Goal: Information Seeking & Learning: Compare options

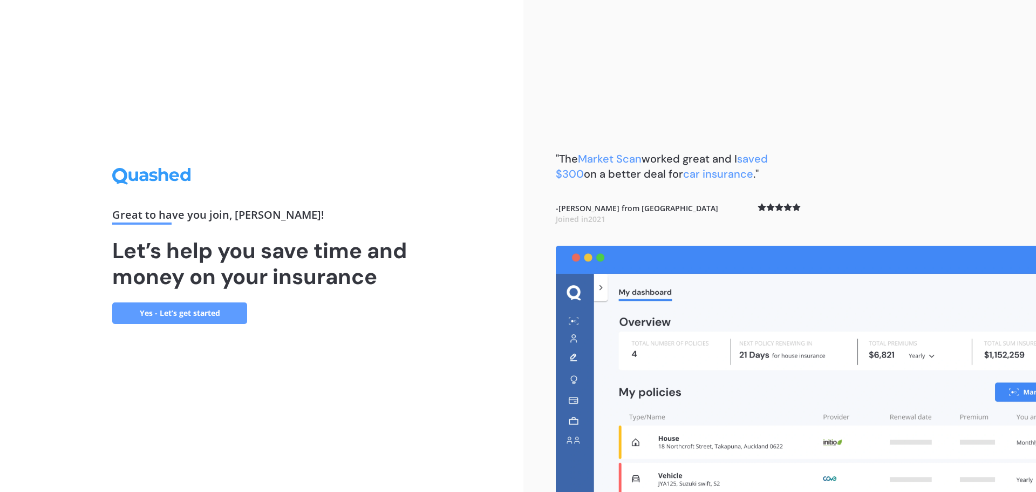
click at [212, 316] on link "Yes - Let’s get started" at bounding box center [179, 313] width 135 height 22
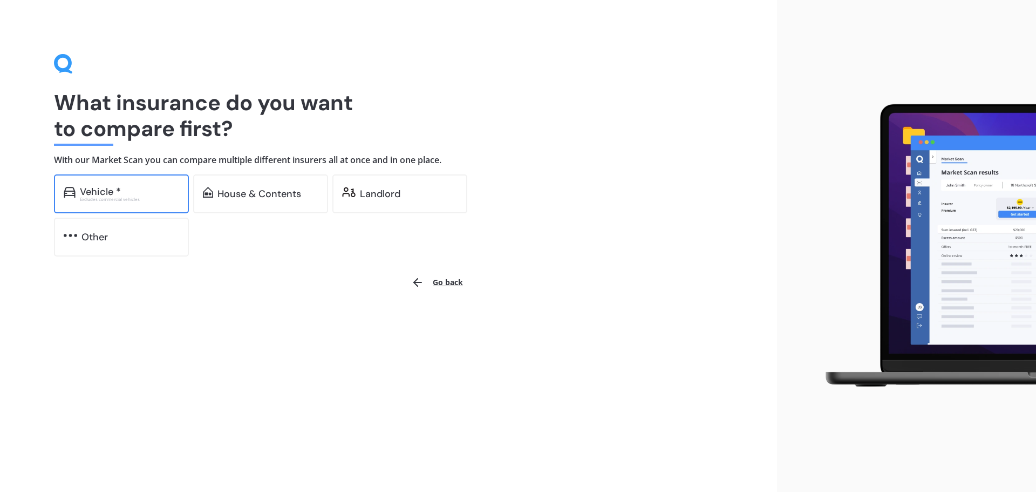
click at [113, 190] on div "Vehicle *" at bounding box center [100, 191] width 41 height 11
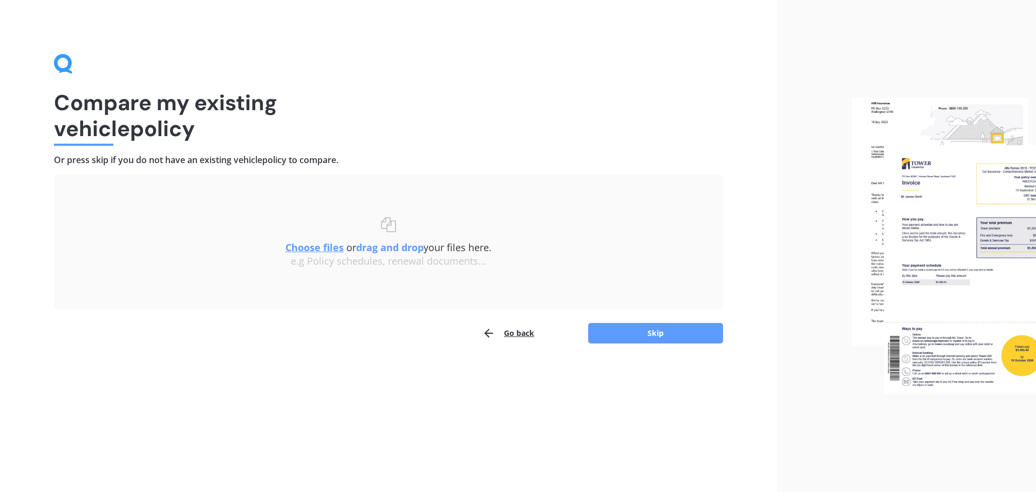
click at [506, 335] on button "Go back" at bounding box center [508, 333] width 52 height 22
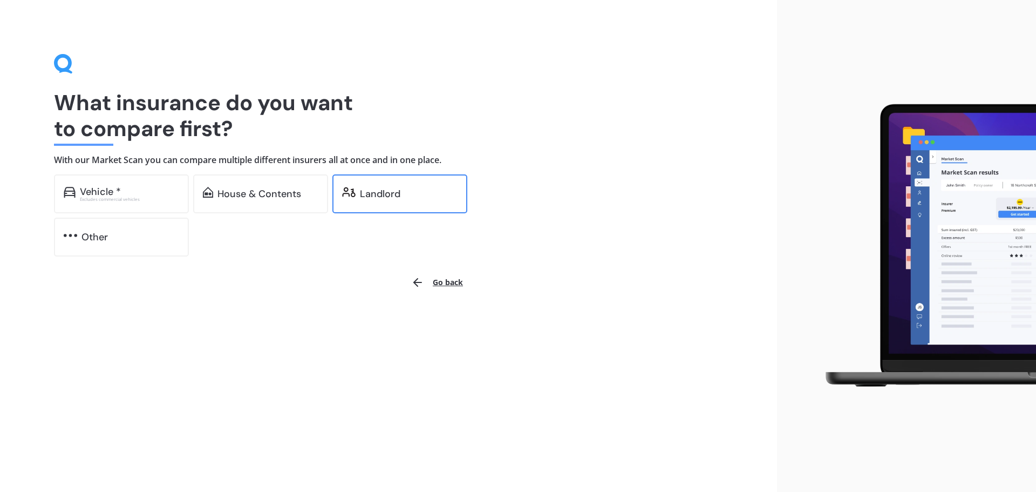
click at [383, 196] on div "Landlord" at bounding box center [380, 193] width 40 height 11
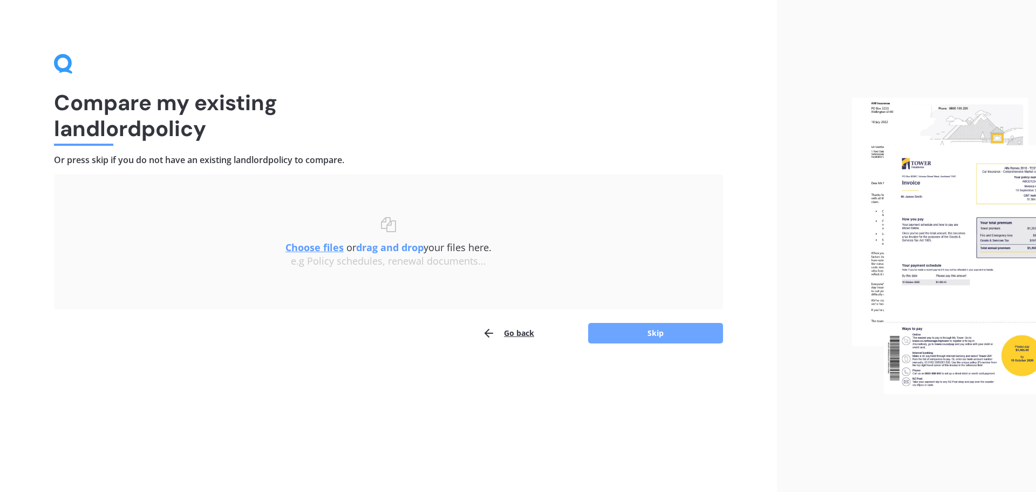
click at [662, 336] on button "Skip" at bounding box center [655, 333] width 135 height 21
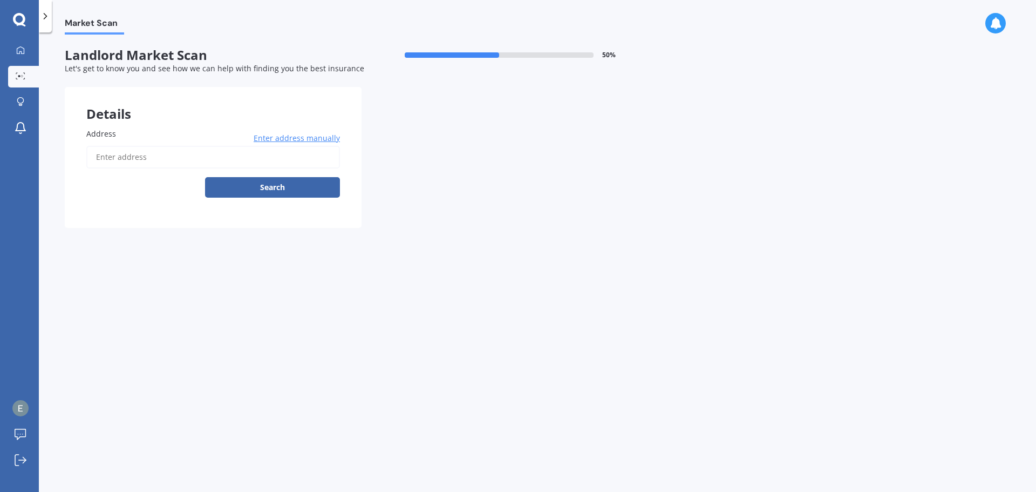
click at [167, 161] on input "Address" at bounding box center [213, 157] width 254 height 23
type input "[STREET_ADDRESS]"
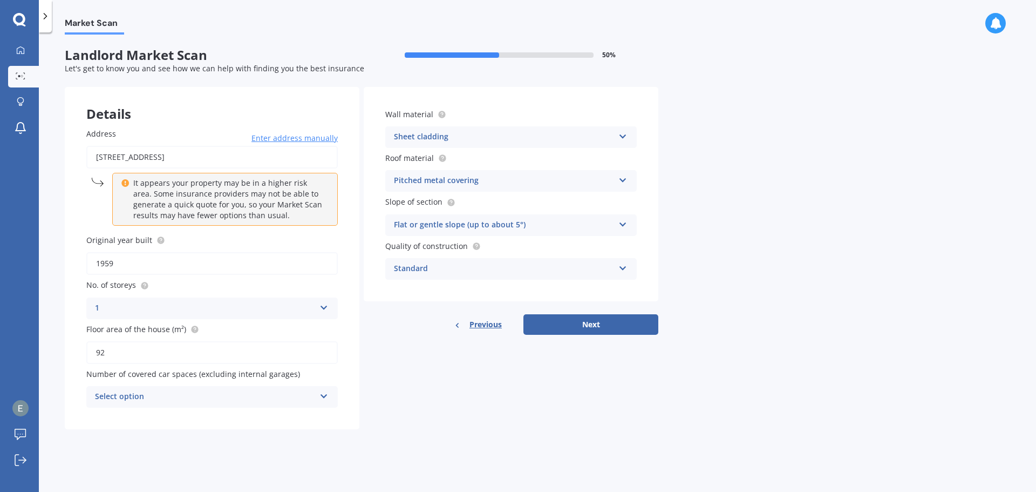
drag, startPoint x: 165, startPoint y: 356, endPoint x: 49, endPoint y: 346, distance: 116.4
click at [50, 346] on div "Market Scan Landlord Market Scan 50 % Let's get to know you and see how we can …" at bounding box center [537, 264] width 997 height 459
type input "95"
drag, startPoint x: 446, startPoint y: 425, endPoint x: 309, endPoint y: 399, distance: 139.4
click at [445, 424] on div "Details Address [STREET_ADDRESS] Enter address manually It appears your propert…" at bounding box center [362, 258] width 594 height 342
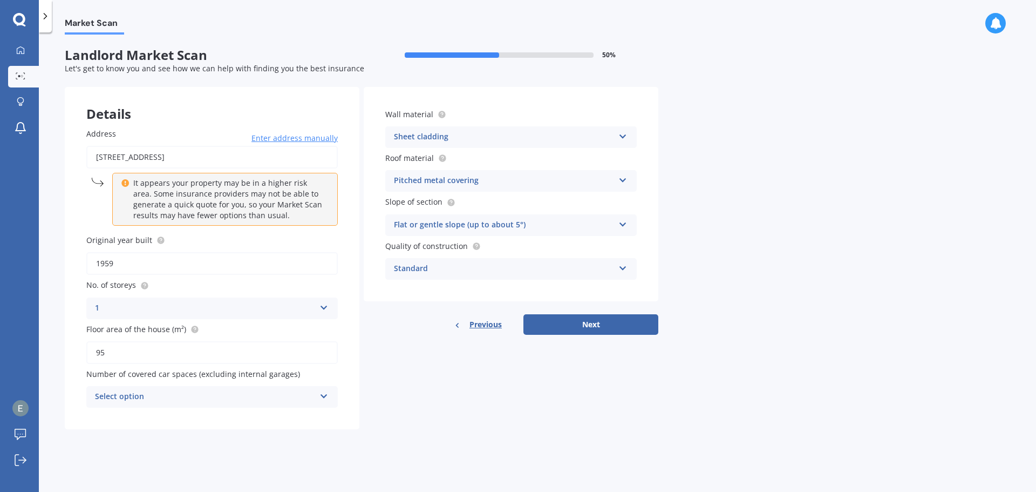
click at [268, 399] on div "Select option" at bounding box center [205, 396] width 220 height 13
click at [268, 399] on div "0" at bounding box center [205, 396] width 220 height 13
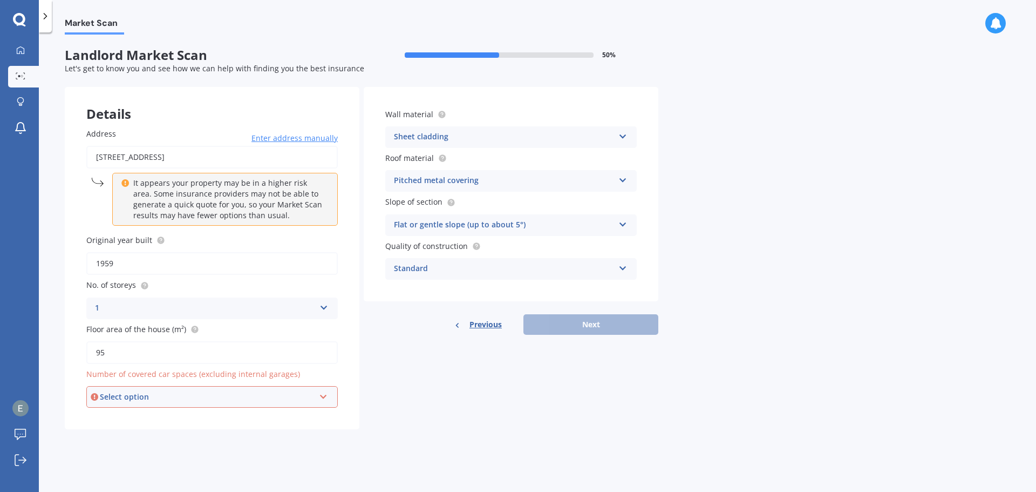
click at [268, 400] on div "Select option" at bounding box center [207, 397] width 215 height 12
click at [225, 273] on div "0" at bounding box center [211, 278] width 249 height 19
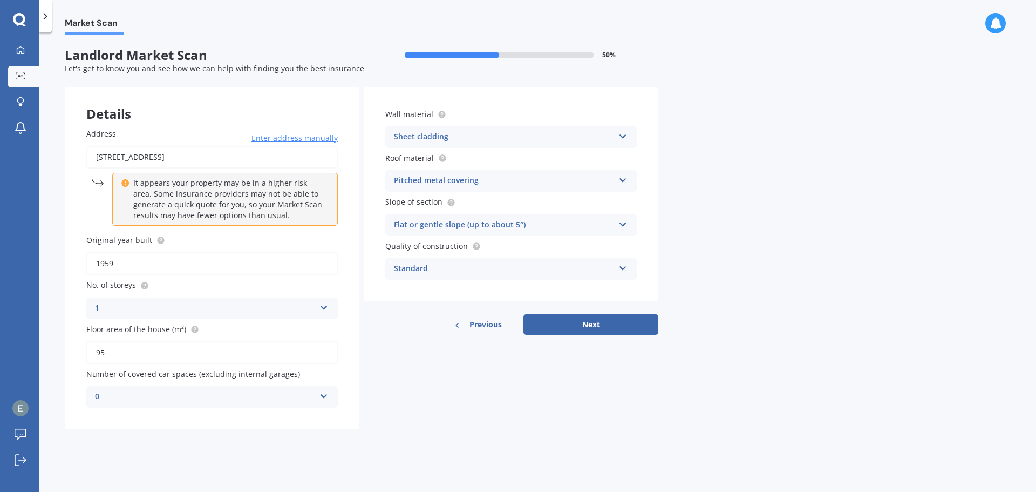
click at [507, 134] on div "Sheet cladding" at bounding box center [504, 137] width 220 height 13
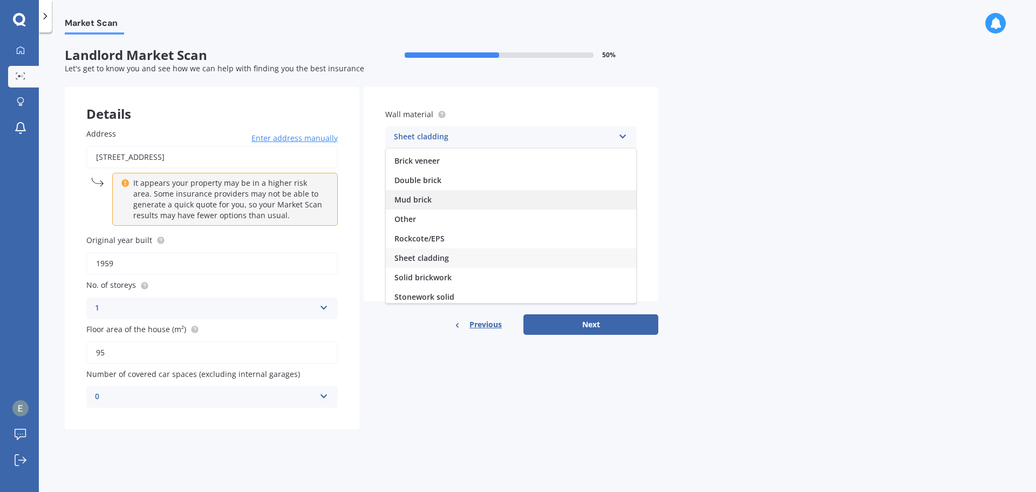
scroll to position [55, 0]
drag, startPoint x: 475, startPoint y: 241, endPoint x: 486, endPoint y: 239, distance: 11.0
click at [475, 241] on div "Sheet cladding" at bounding box center [511, 238] width 250 height 19
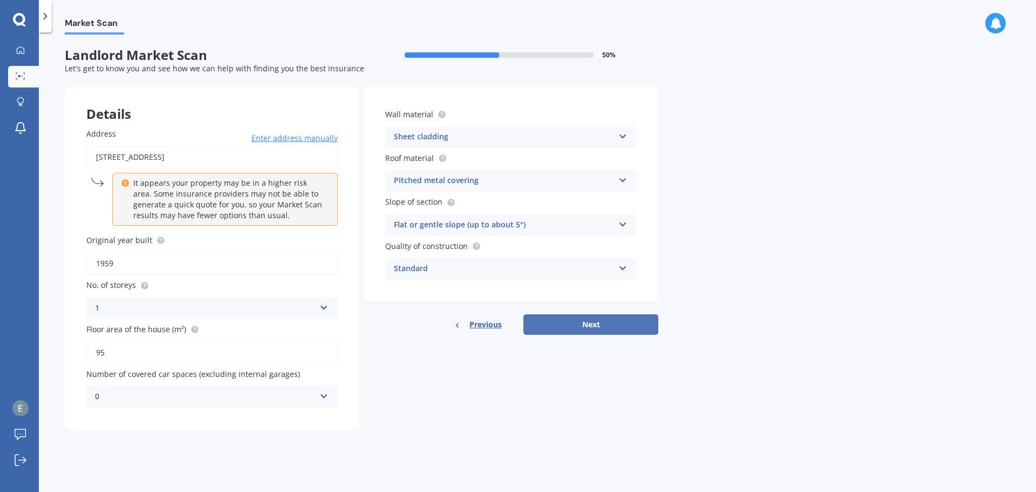
click at [581, 328] on button "Next" at bounding box center [590, 324] width 135 height 21
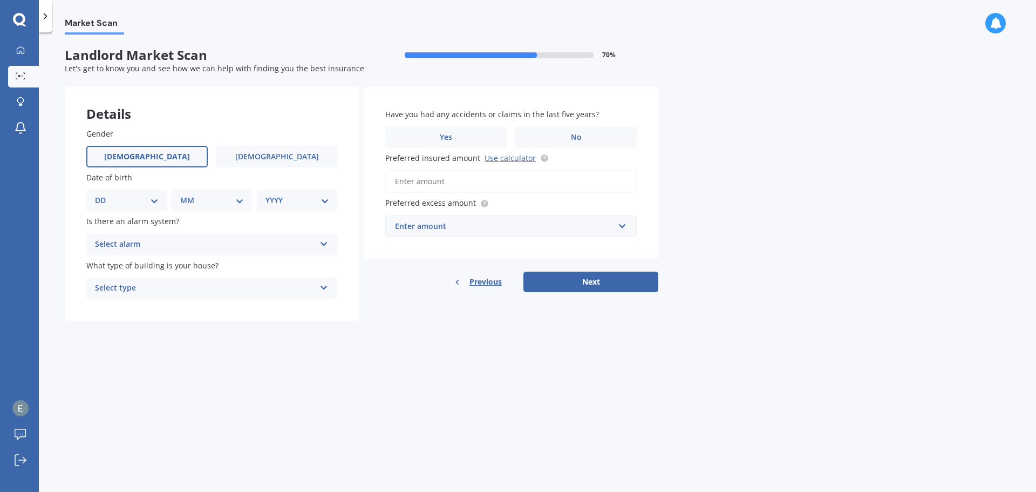
click at [146, 158] on span "[DEMOGRAPHIC_DATA]" at bounding box center [147, 156] width 86 height 9
click at [0, 0] on input "[DEMOGRAPHIC_DATA]" at bounding box center [0, 0] width 0 height 0
click at [136, 200] on select "DD 01 02 03 04 05 06 07 08 09 10 11 12 13 14 15 16 17 18 19 20 21 22 23 24 25 2…" at bounding box center [127, 200] width 64 height 12
select select "09"
click at [104, 194] on select "DD 01 02 03 04 05 06 07 08 09 10 11 12 13 14 15 16 17 18 19 20 21 22 23 24 25 2…" at bounding box center [127, 200] width 64 height 12
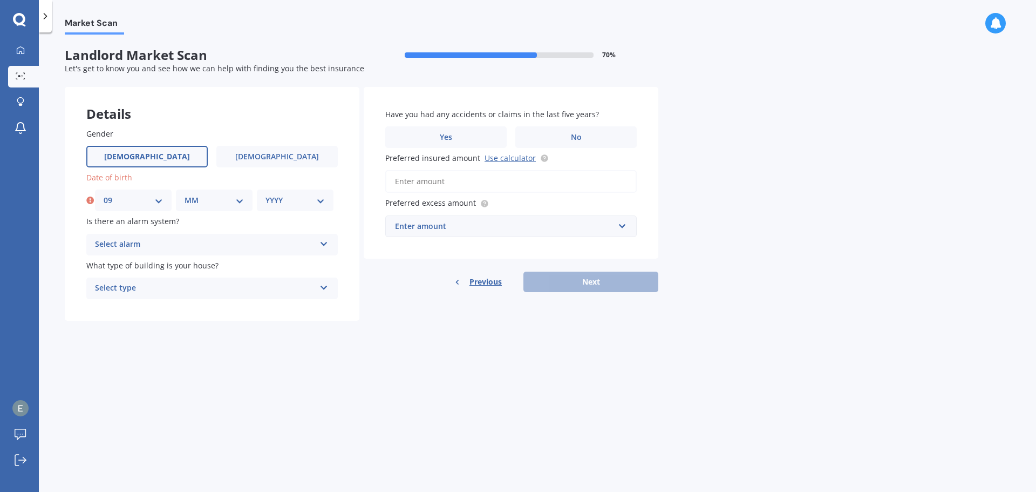
click at [204, 199] on select "MM 01 02 03 04 05 06 07 08 09 10 11 12" at bounding box center [214, 200] width 59 height 12
select select "05"
click at [185, 194] on select "MM 01 02 03 04 05 06 07 08 09 10 11 12" at bounding box center [214, 200] width 59 height 12
click at [288, 200] on select "YYYY 2009 2008 2007 2006 2005 2004 2003 2002 2001 2000 1999 1998 1997 1996 1995…" at bounding box center [294, 200] width 59 height 12
select select "1987"
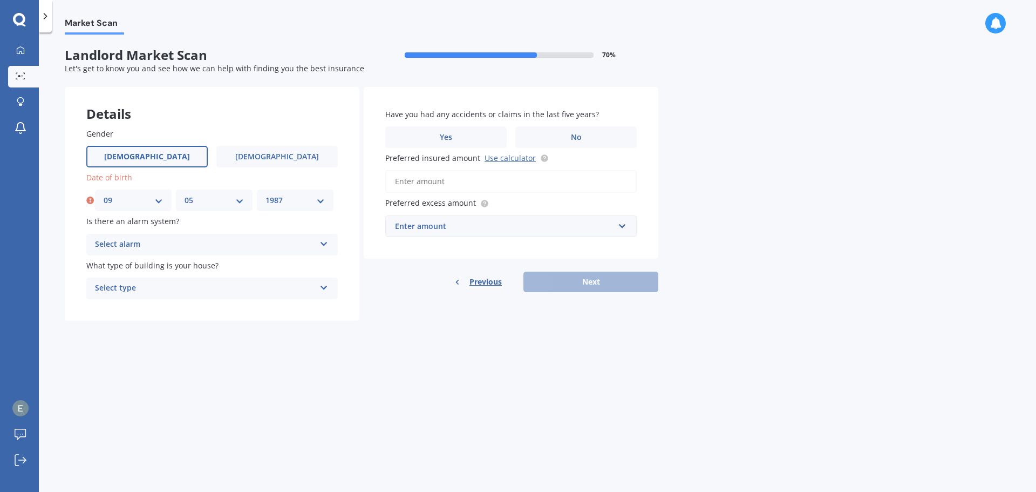
click at [265, 194] on select "YYYY 2009 2008 2007 2006 2005 2004 2003 2002 2001 2000 1999 1998 1997 1996 1995…" at bounding box center [294, 200] width 59 height 12
click at [192, 245] on div "Select alarm" at bounding box center [205, 244] width 220 height 13
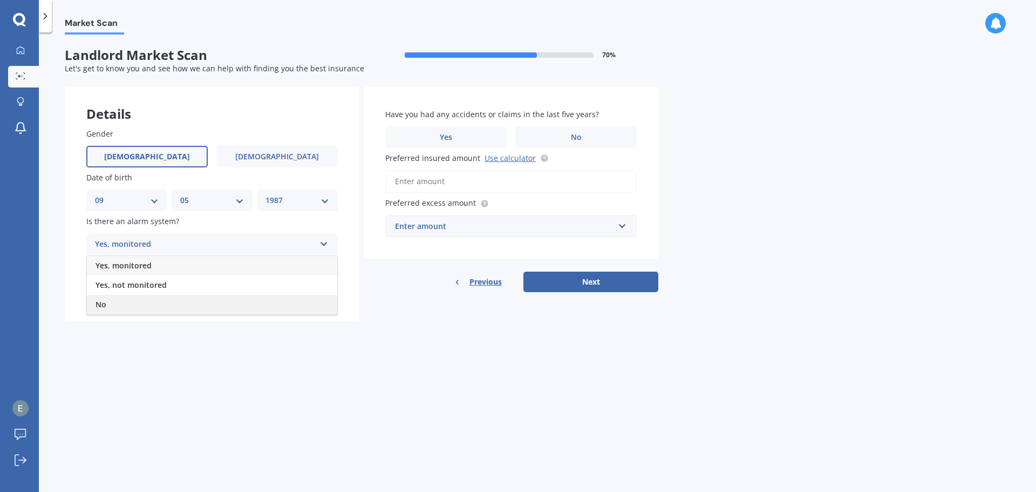
click at [168, 298] on div "No" at bounding box center [212, 304] width 250 height 19
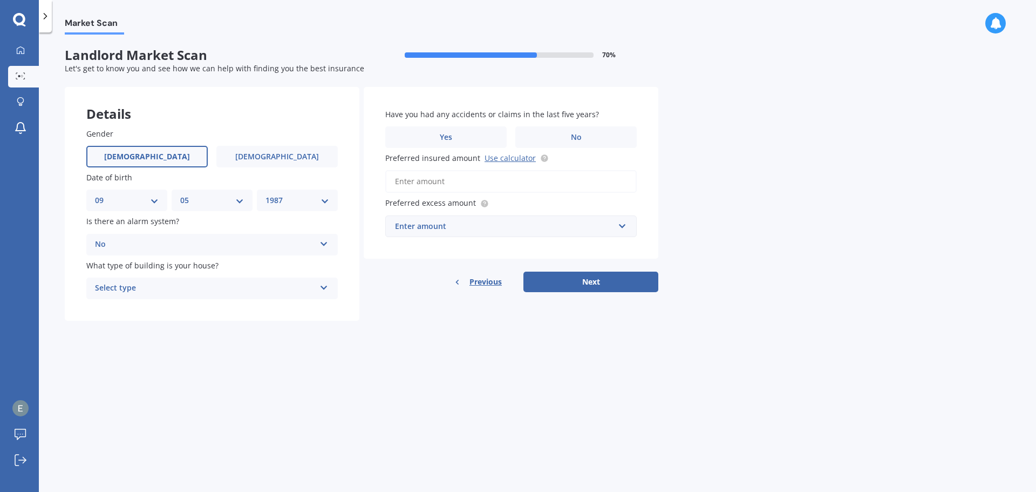
click at [178, 290] on div "Select type" at bounding box center [205, 288] width 220 height 13
click at [167, 308] on div "Freestanding" at bounding box center [212, 308] width 250 height 19
click at [564, 134] on label "No" at bounding box center [575, 137] width 121 height 22
click at [0, 0] on input "No" at bounding box center [0, 0] width 0 height 0
click at [447, 180] on input "Preferred insured amount Use calculator" at bounding box center [510, 181] width 251 height 23
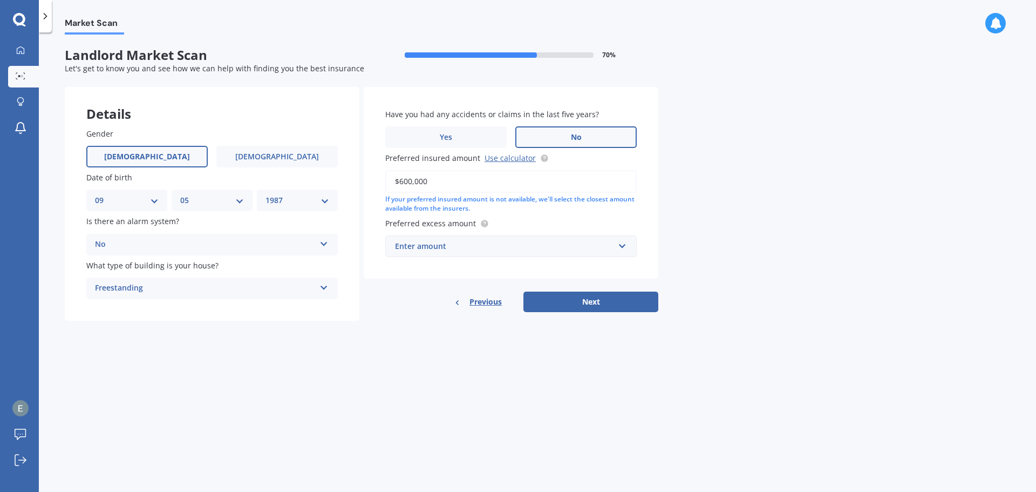
type input "$600,000"
click at [489, 247] on div "Enter amount" at bounding box center [504, 246] width 219 height 12
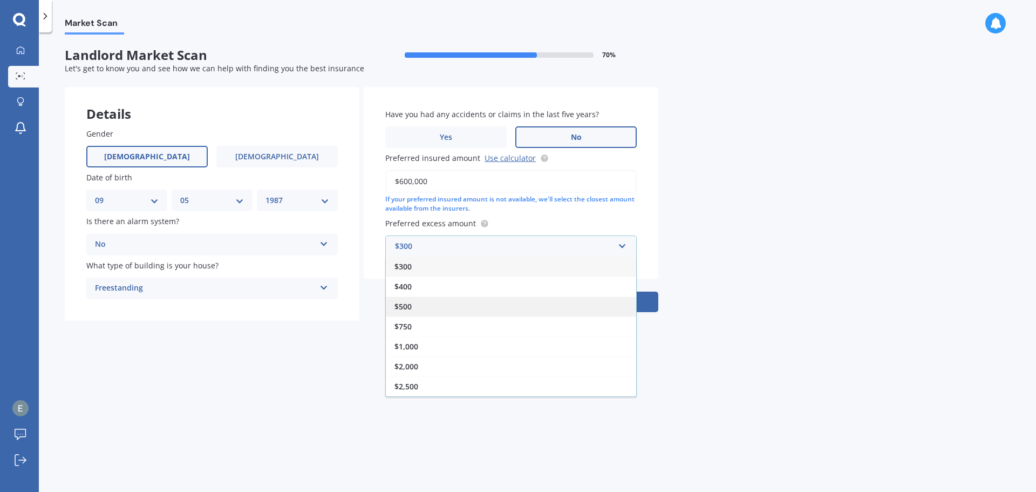
click at [450, 307] on div "$500" at bounding box center [511, 306] width 250 height 20
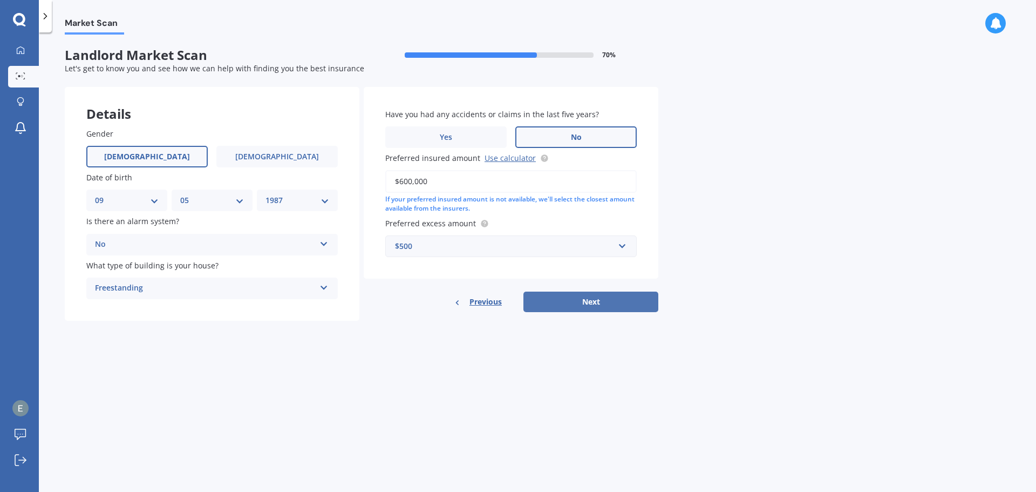
click at [590, 305] on button "Next" at bounding box center [590, 301] width 135 height 21
select select "09"
select select "05"
select select "1987"
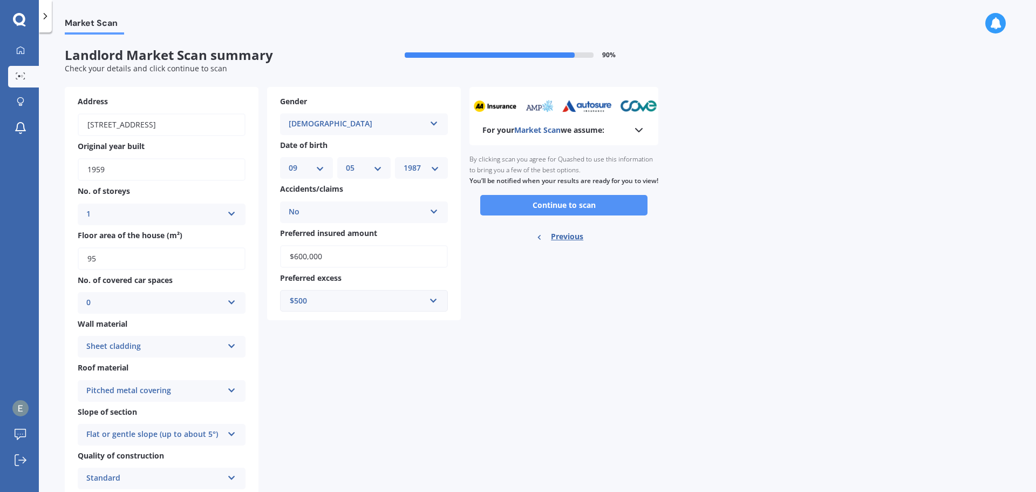
click at [563, 215] on button "Continue to scan" at bounding box center [563, 205] width 167 height 21
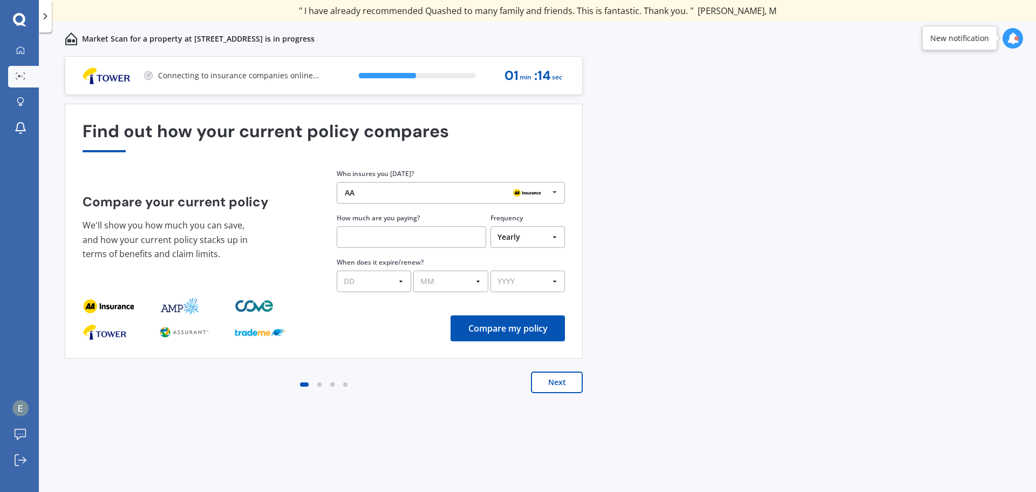
click at [561, 384] on button "Next" at bounding box center [557, 382] width 52 height 22
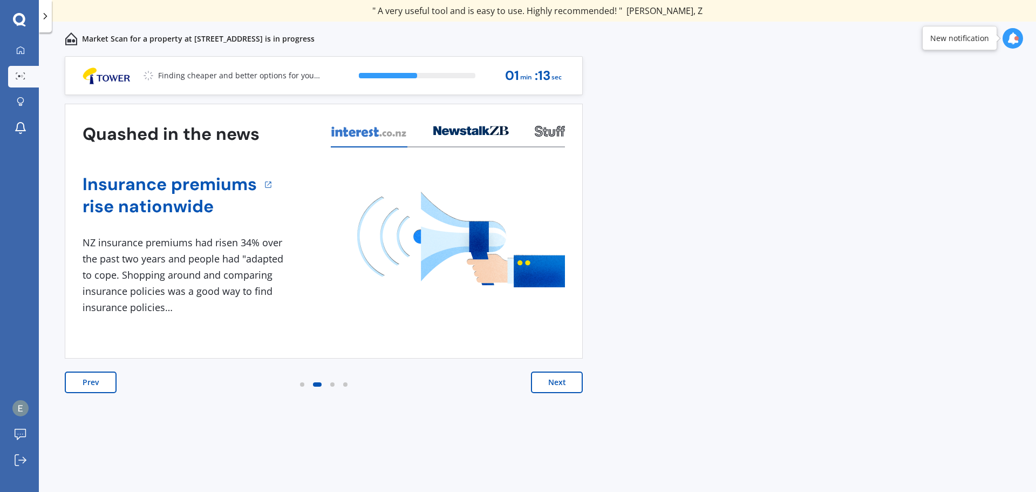
click at [561, 384] on button "Next" at bounding box center [557, 382] width 52 height 22
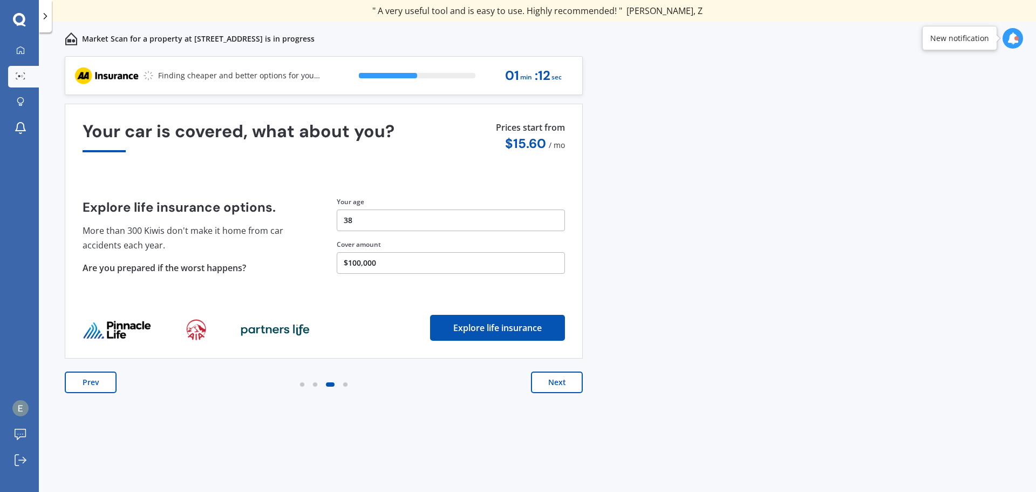
click at [561, 384] on button "Next" at bounding box center [557, 382] width 52 height 22
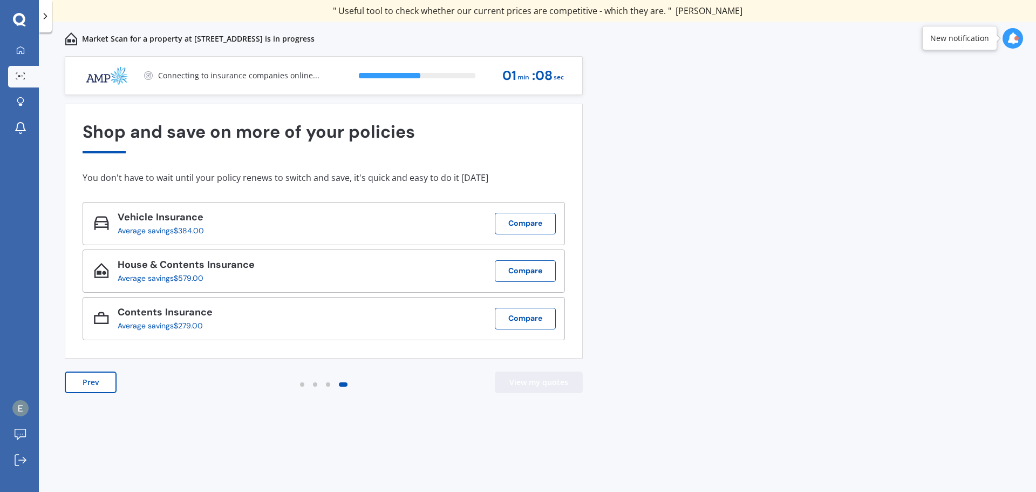
click at [522, 384] on button "View my quotes" at bounding box center [539, 382] width 88 height 22
click at [88, 386] on button "Prev" at bounding box center [91, 382] width 52 height 22
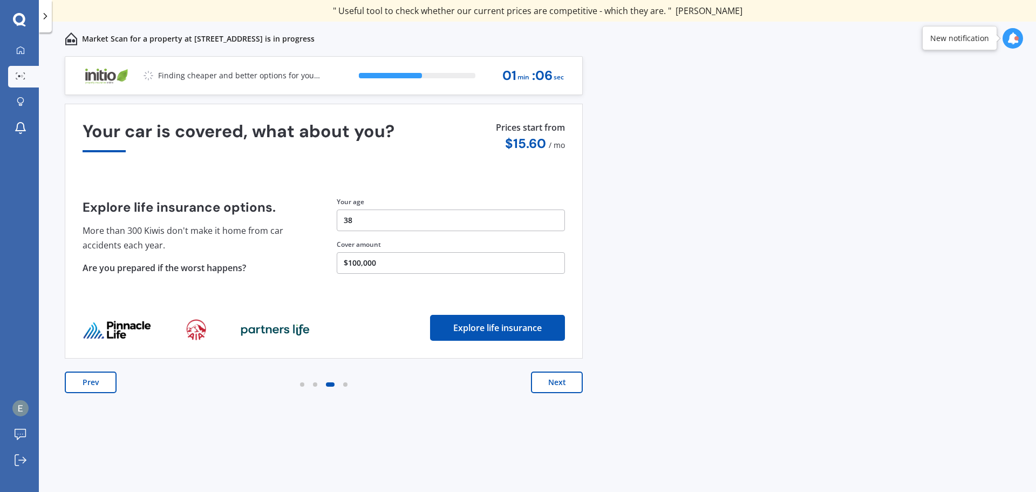
click at [90, 384] on button "Prev" at bounding box center [91, 382] width 52 height 22
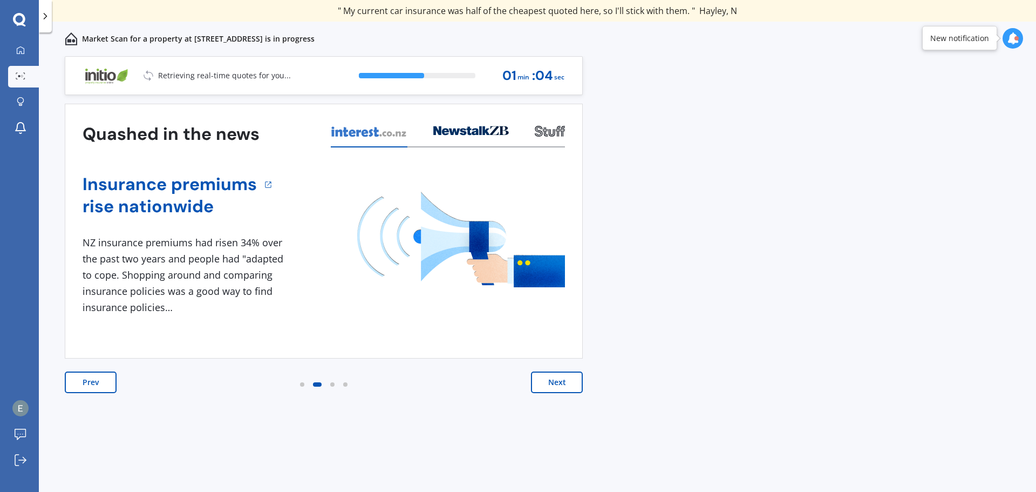
click at [90, 384] on button "Prev" at bounding box center [91, 382] width 52 height 22
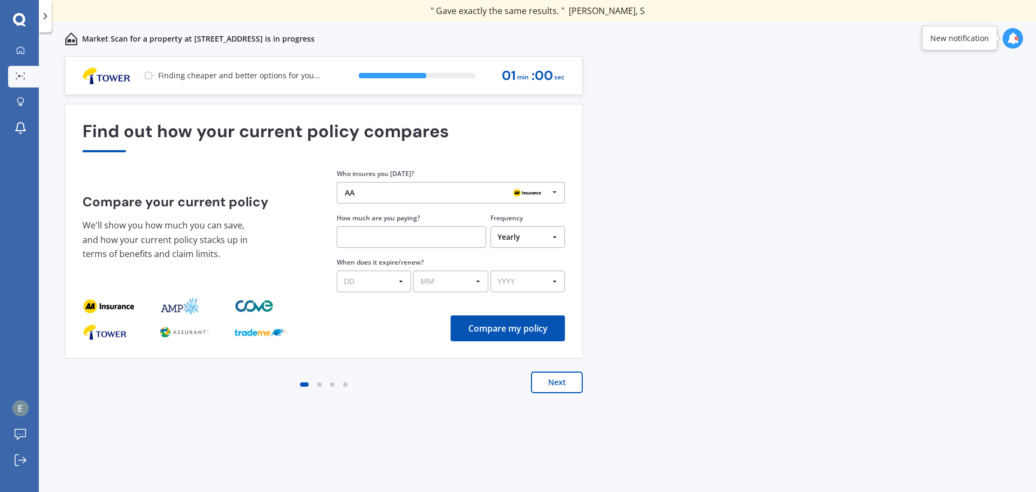
click at [428, 194] on div "AA" at bounding box center [447, 192] width 204 height 9
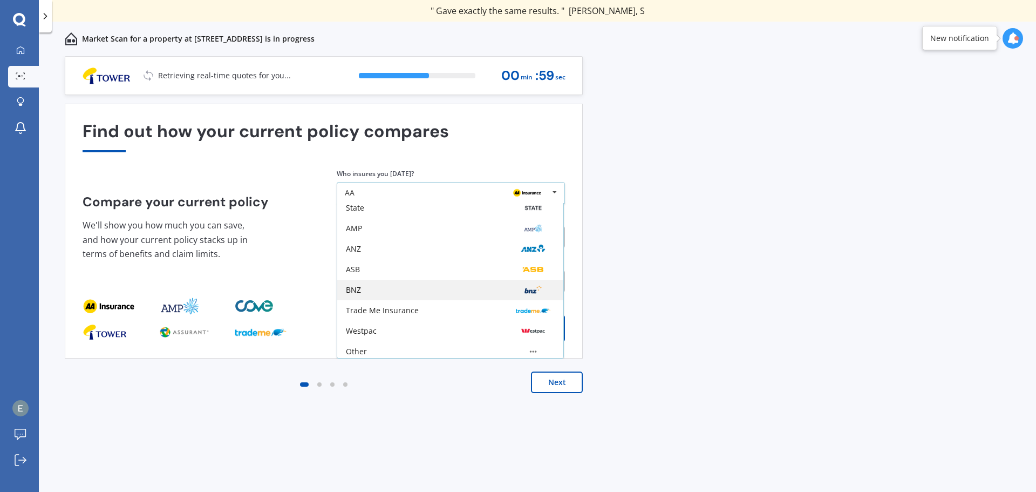
scroll to position [71, 0]
click at [403, 303] on div "Trade Me Insurance" at bounding box center [382, 307] width 73 height 8
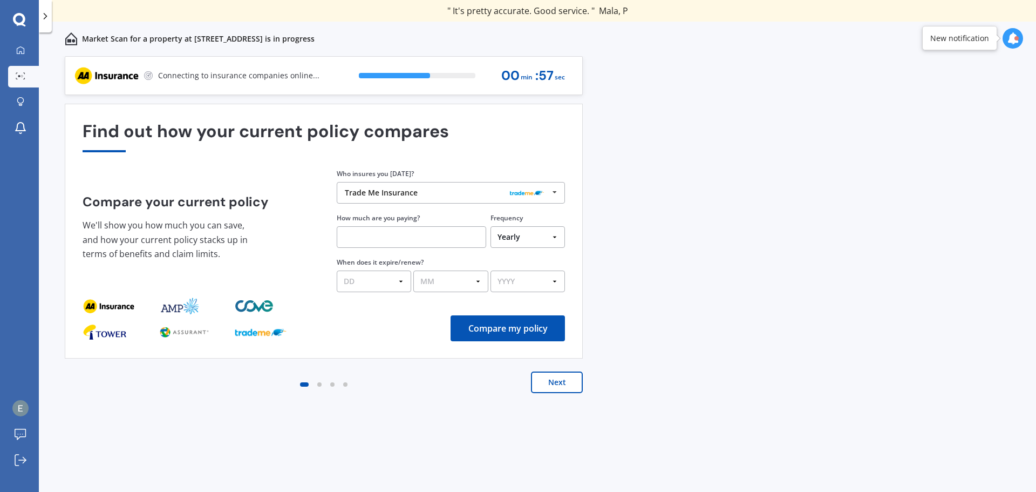
click at [405, 241] on input "text" at bounding box center [411, 237] width 149 height 22
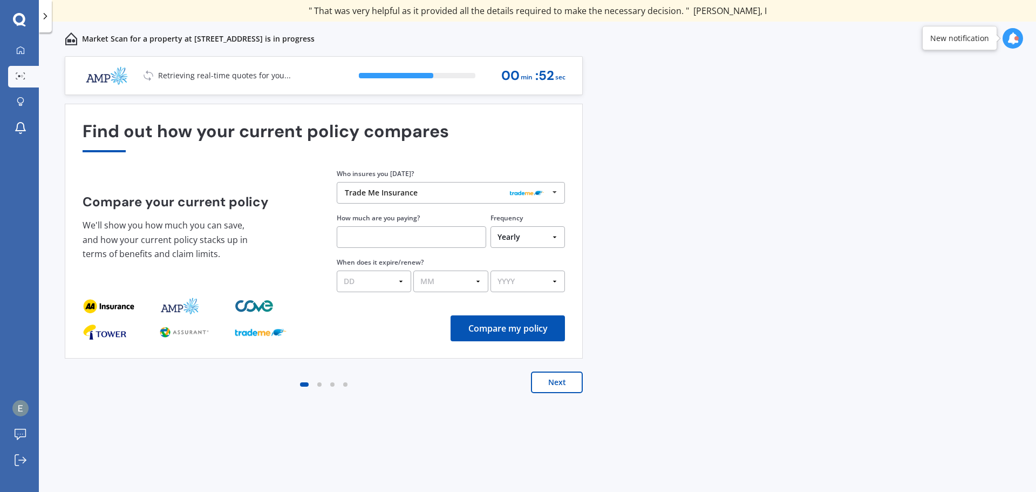
click at [530, 242] on select "Yearly Six-Monthly Quarterly Monthly Fortnightly Weekly One-Off" at bounding box center [528, 237] width 74 height 22
select select "Fortnightly"
click at [491, 226] on select "Yearly Six-Monthly Quarterly Monthly Fortnightly Weekly One-Off" at bounding box center [528, 237] width 74 height 22
click at [423, 241] on input "text" at bounding box center [411, 237] width 149 height 22
type input "$157.00"
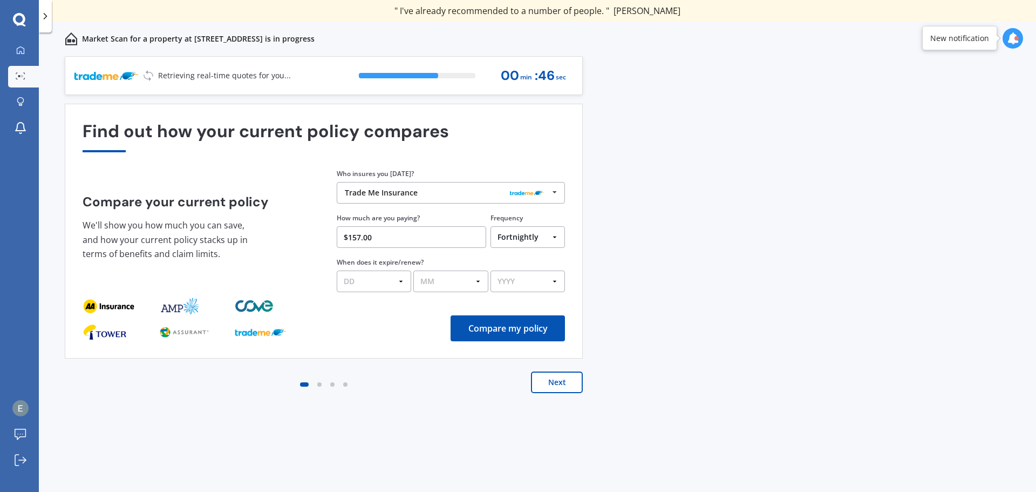
click at [515, 330] on button "Compare my policy" at bounding box center [508, 328] width 114 height 26
click at [543, 385] on button "Next" at bounding box center [557, 382] width 52 height 22
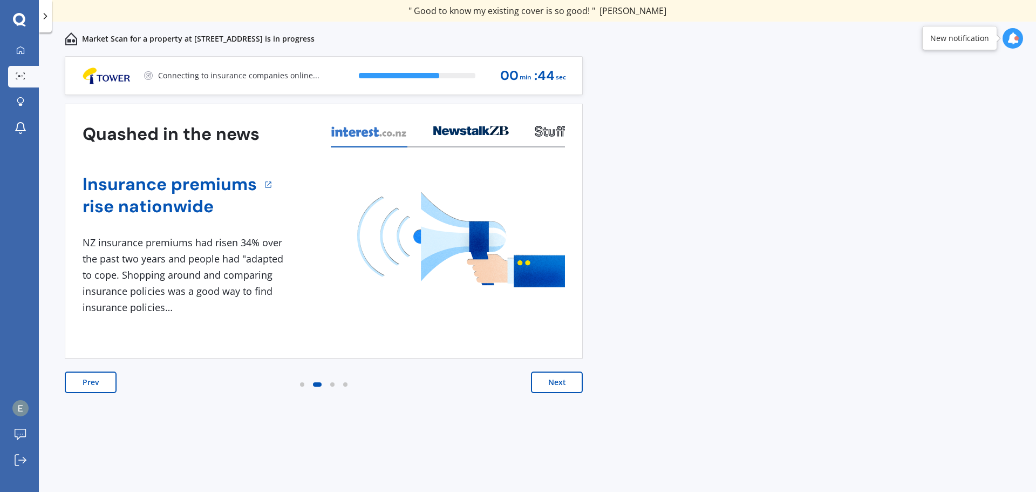
click at [543, 384] on button "Next" at bounding box center [557, 382] width 52 height 22
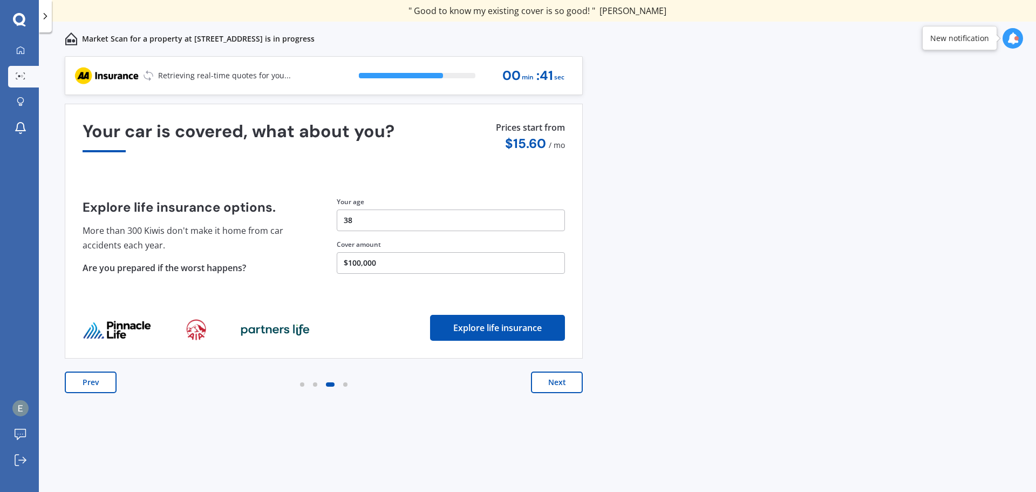
click at [565, 387] on button "Next" at bounding box center [557, 382] width 52 height 22
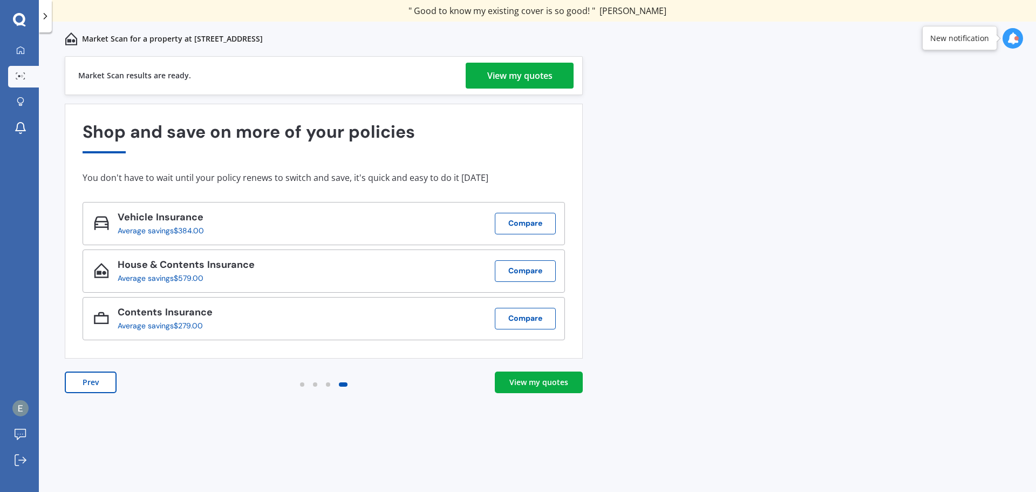
click at [534, 377] on div "View my quotes" at bounding box center [538, 382] width 59 height 11
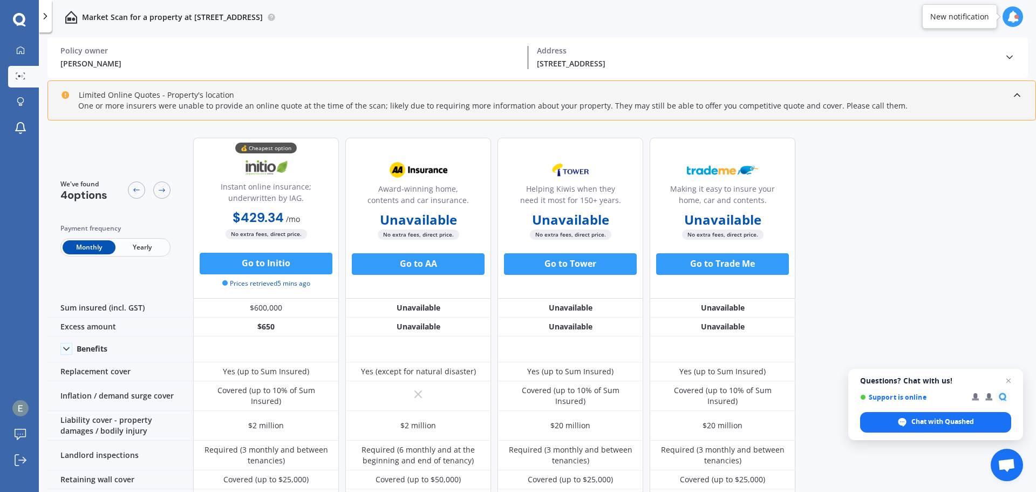
click at [845, 256] on div "We've found 4 options Payment frequency Monthly Yearly 💰 Cheapest option Instan…" at bounding box center [541, 311] width 989 height 365
click at [140, 250] on span "Yearly" at bounding box center [141, 247] width 53 height 14
click at [72, 250] on span "Monthly" at bounding box center [89, 247] width 53 height 14
click at [18, 23] on icon at bounding box center [19, 19] width 12 height 12
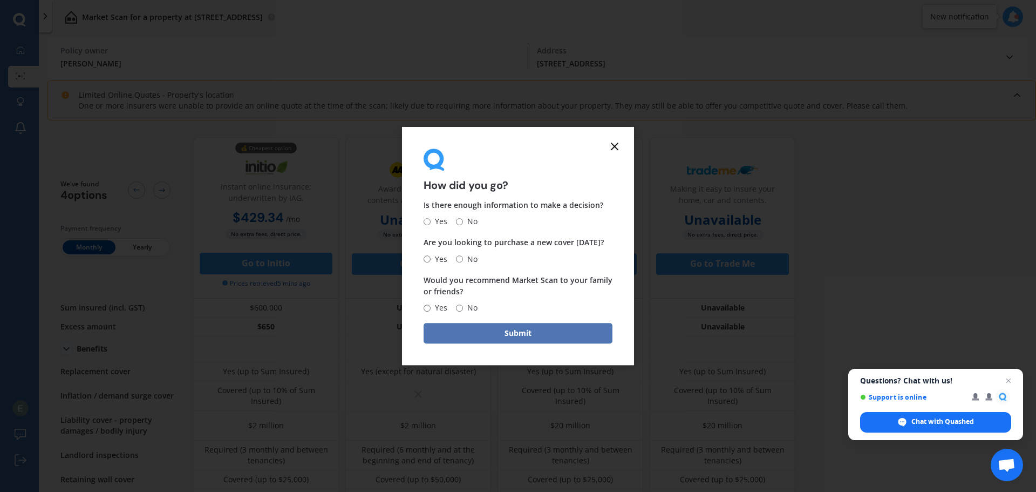
click at [529, 330] on button "Submit" at bounding box center [518, 333] width 189 height 21
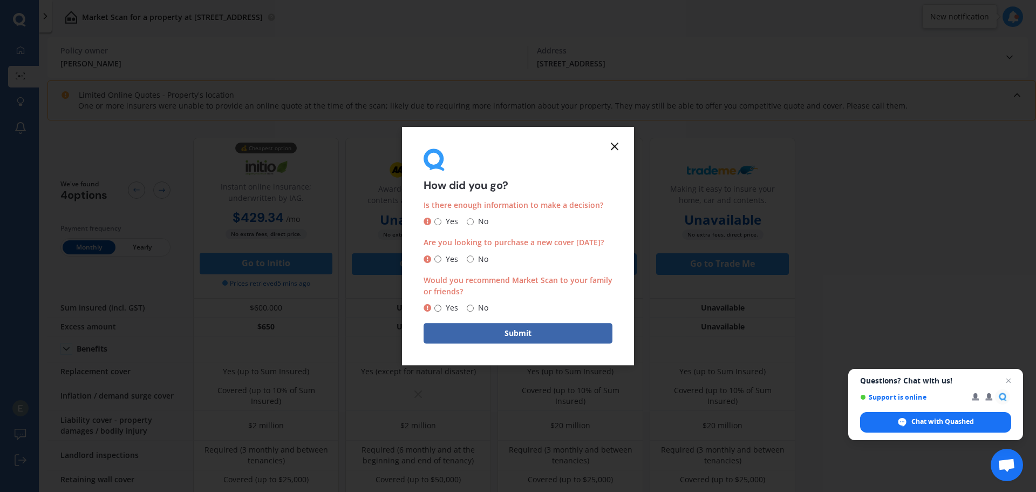
click at [613, 151] on icon at bounding box center [614, 146] width 13 height 13
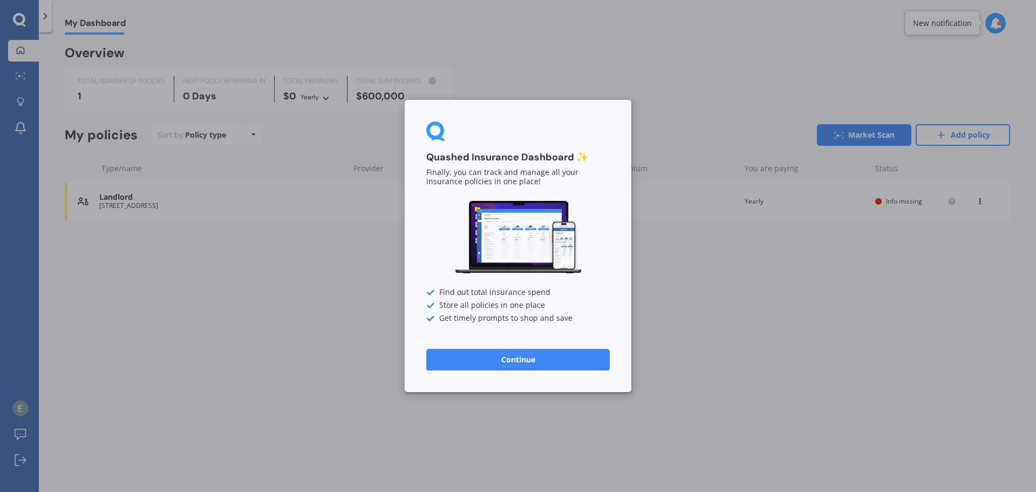
click at [532, 364] on button "Continue" at bounding box center [517, 360] width 183 height 22
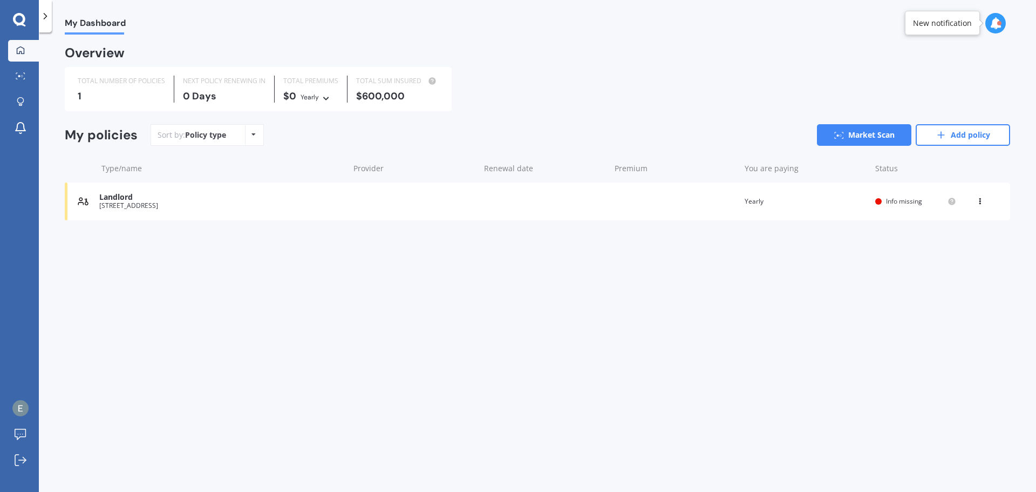
click at [24, 19] on icon at bounding box center [19, 19] width 12 height 12
click at [19, 15] on icon at bounding box center [19, 19] width 12 height 12
click at [871, 138] on link "Market Scan" at bounding box center [864, 135] width 94 height 22
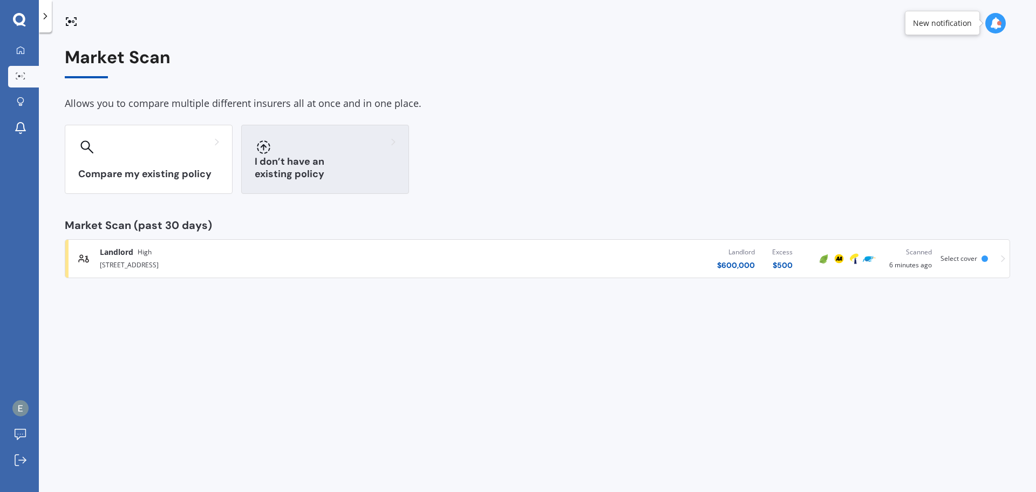
click at [343, 161] on div "I don’t have an existing policy" at bounding box center [325, 159] width 168 height 69
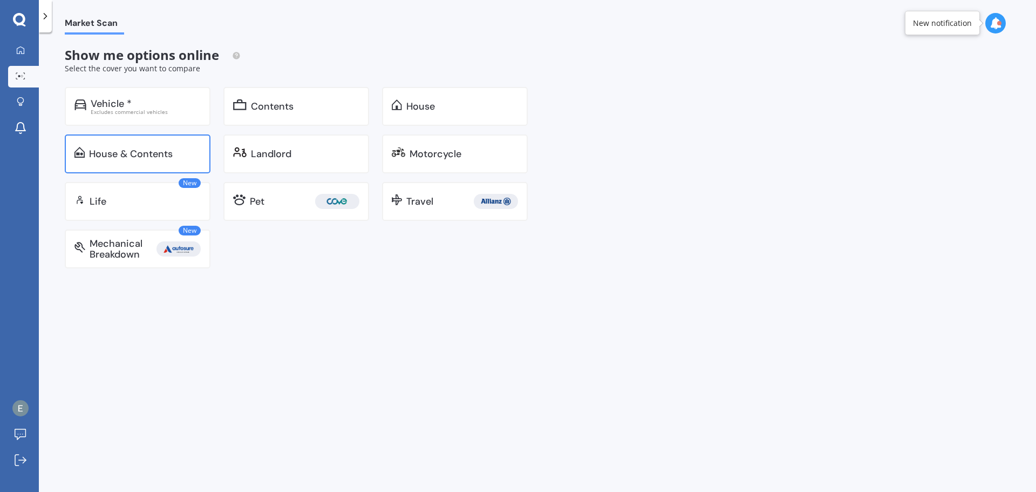
click at [135, 140] on div "House & Contents" at bounding box center [138, 153] width 146 height 39
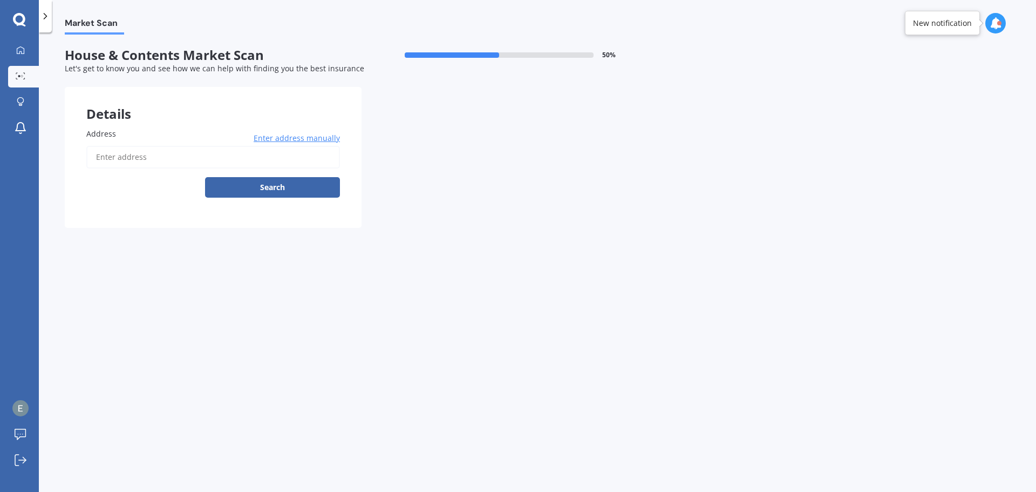
click at [125, 158] on input "Address" at bounding box center [213, 157] width 254 height 23
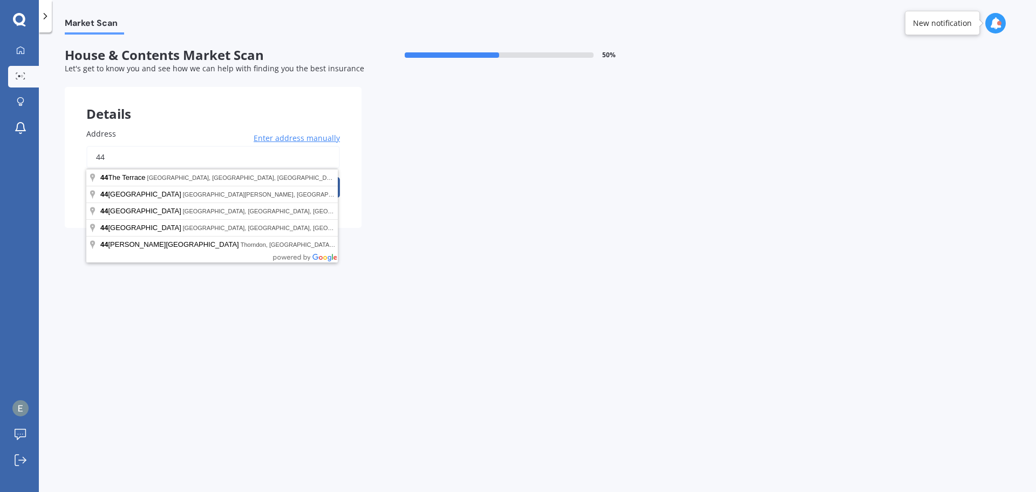
type input "44"
click at [71, 27] on span "Market Scan" at bounding box center [94, 25] width 59 height 15
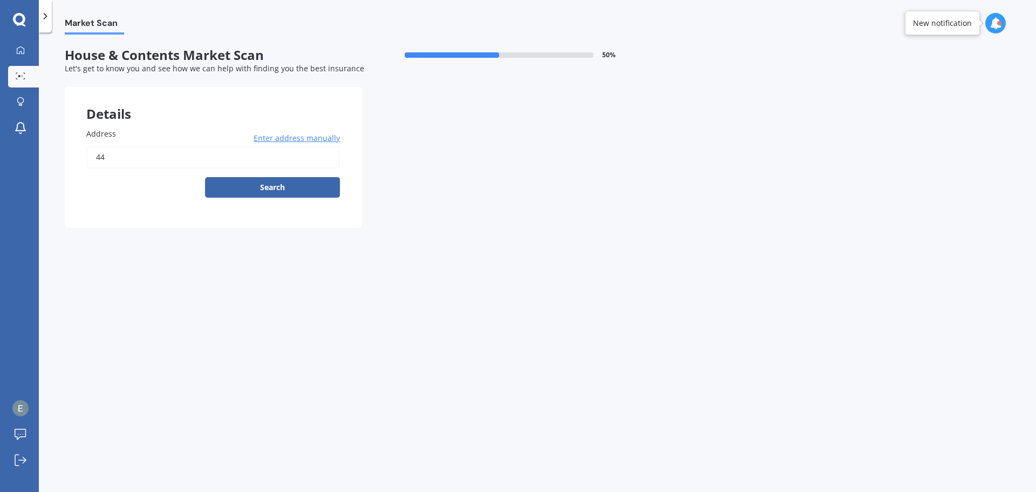
click at [16, 17] on icon at bounding box center [19, 19] width 12 height 12
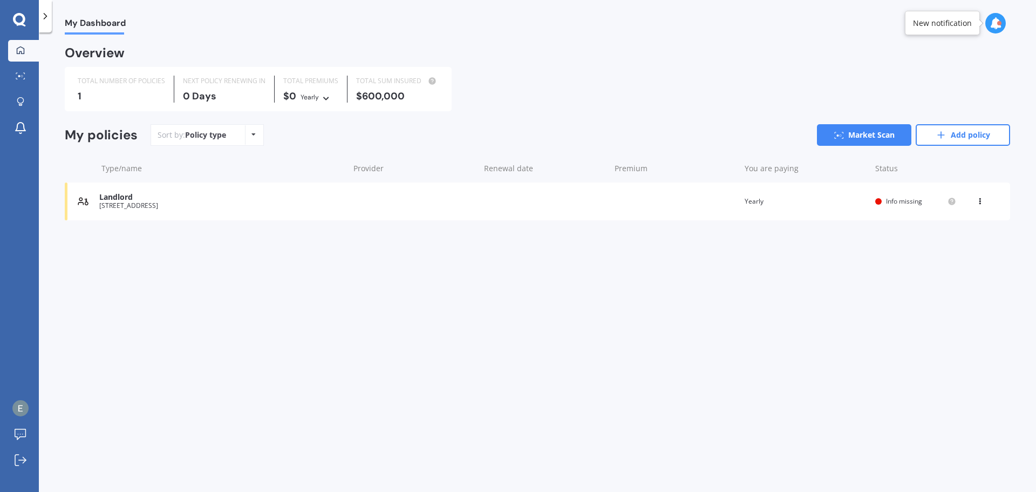
click at [49, 15] on icon at bounding box center [45, 16] width 11 height 11
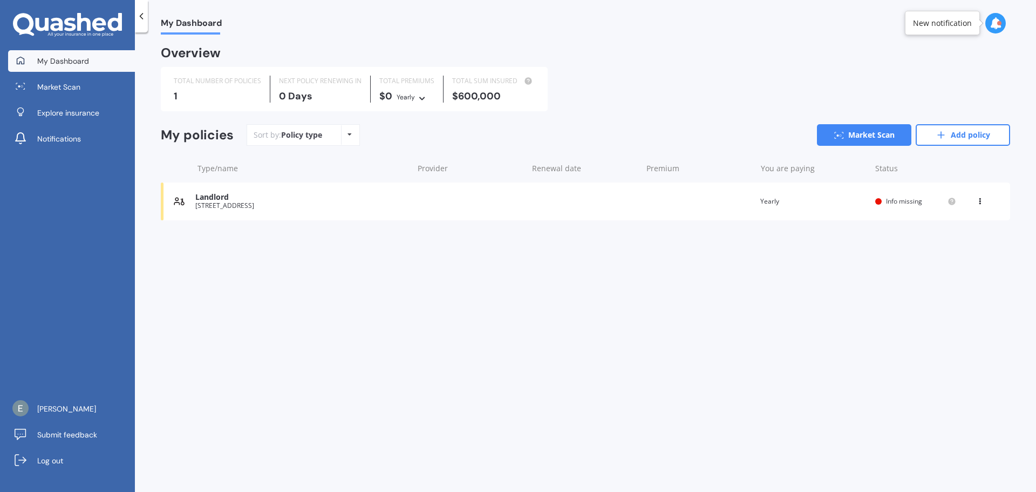
click at [982, 202] on icon at bounding box center [980, 199] width 8 height 6
click at [958, 251] on div "Delete" at bounding box center [956, 244] width 107 height 22
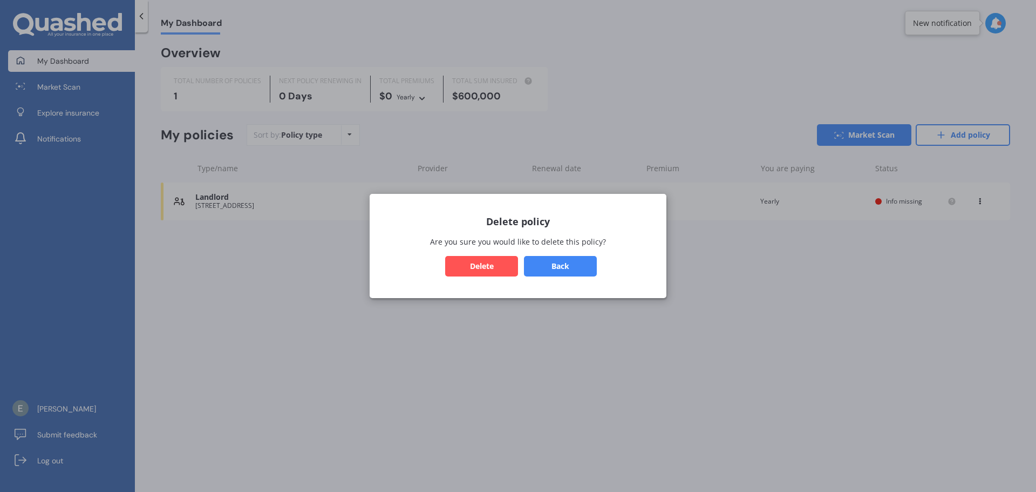
click at [492, 261] on button "Delete" at bounding box center [481, 266] width 73 height 21
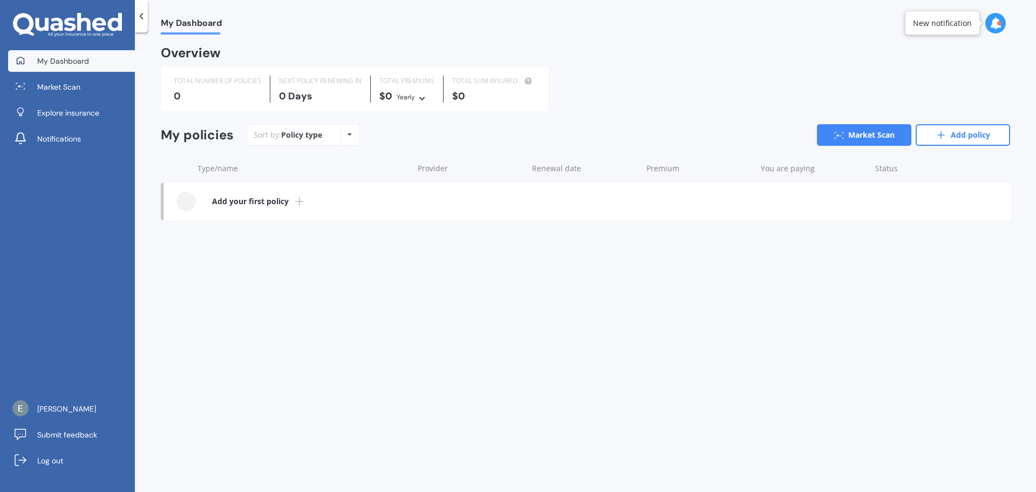
click at [279, 199] on b "Add your first policy" at bounding box center [250, 201] width 77 height 11
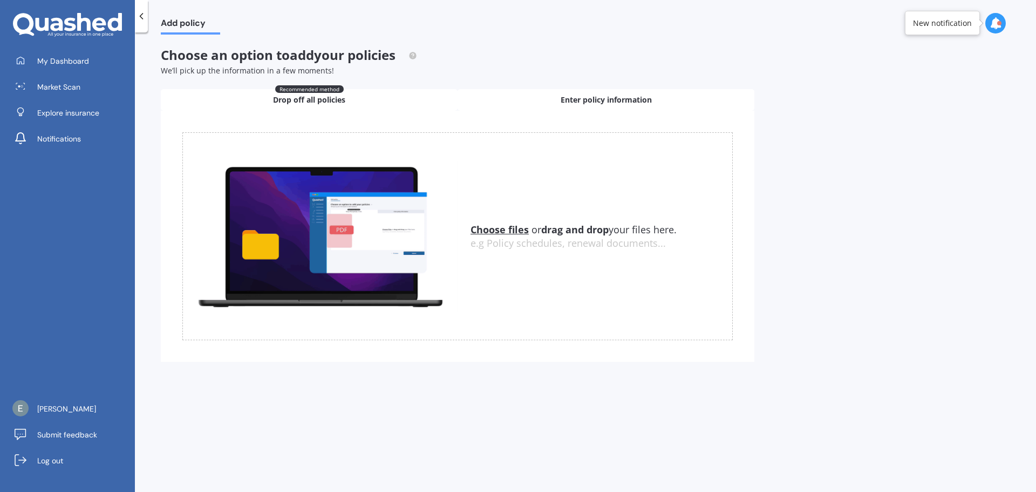
click at [601, 101] on span "Enter policy information" at bounding box center [606, 99] width 91 height 11
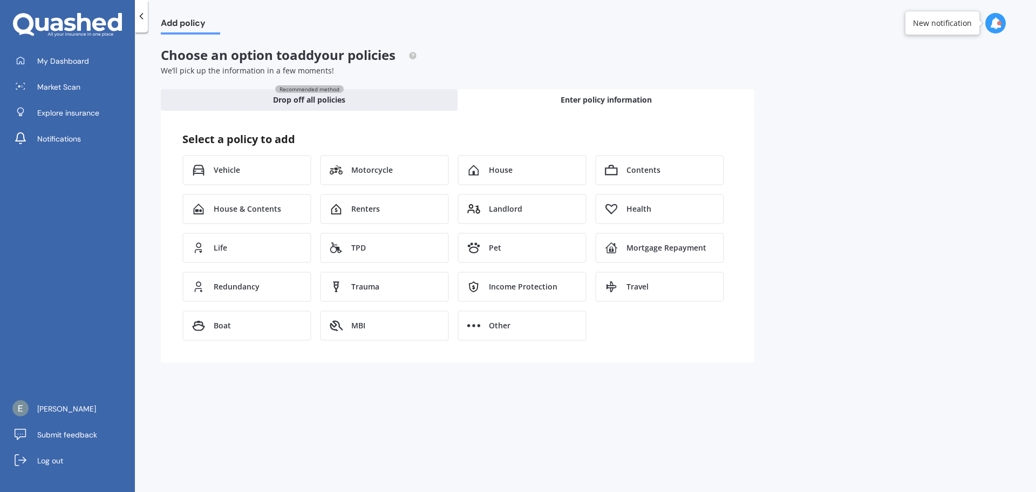
click at [132, 16] on div at bounding box center [67, 25] width 135 height 24
click at [145, 17] on icon at bounding box center [141, 16] width 11 height 11
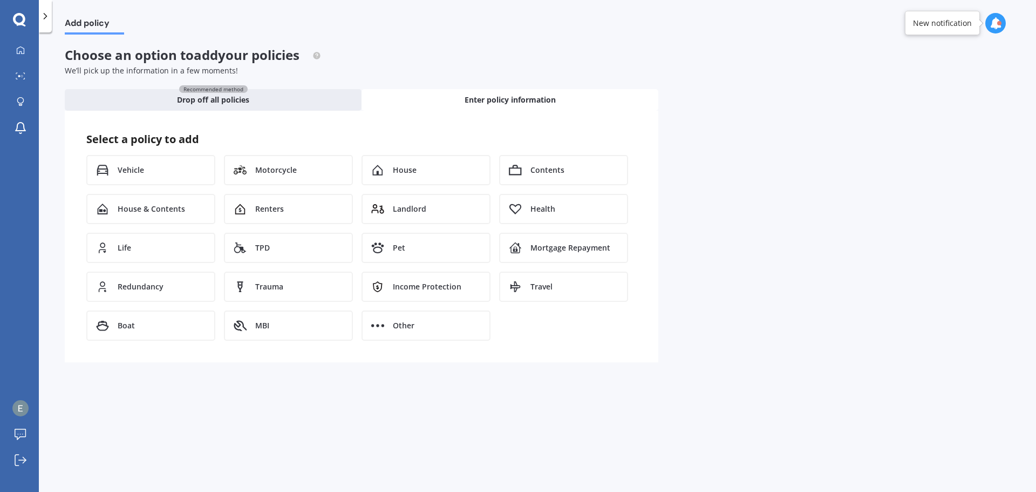
click at [51, 15] on div at bounding box center [45, 16] width 13 height 32
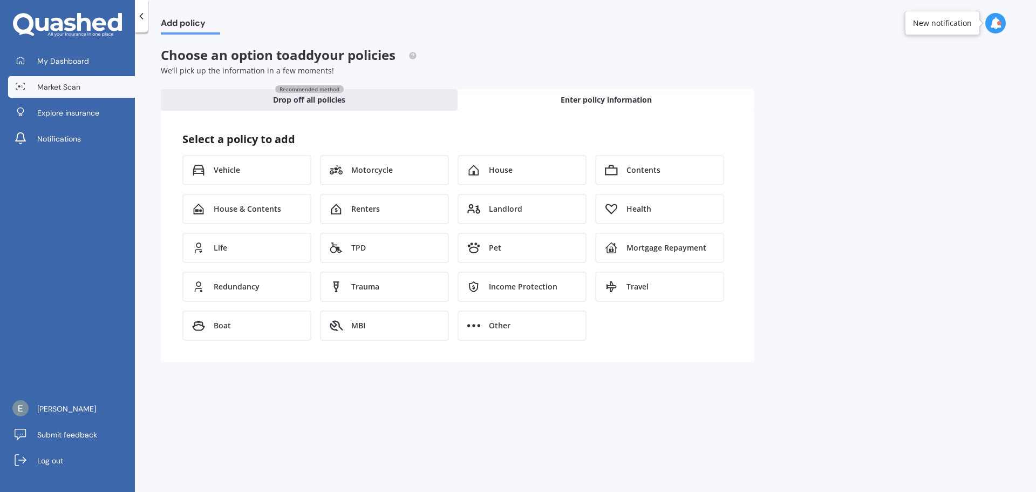
click at [79, 85] on span "Market Scan" at bounding box center [58, 86] width 43 height 11
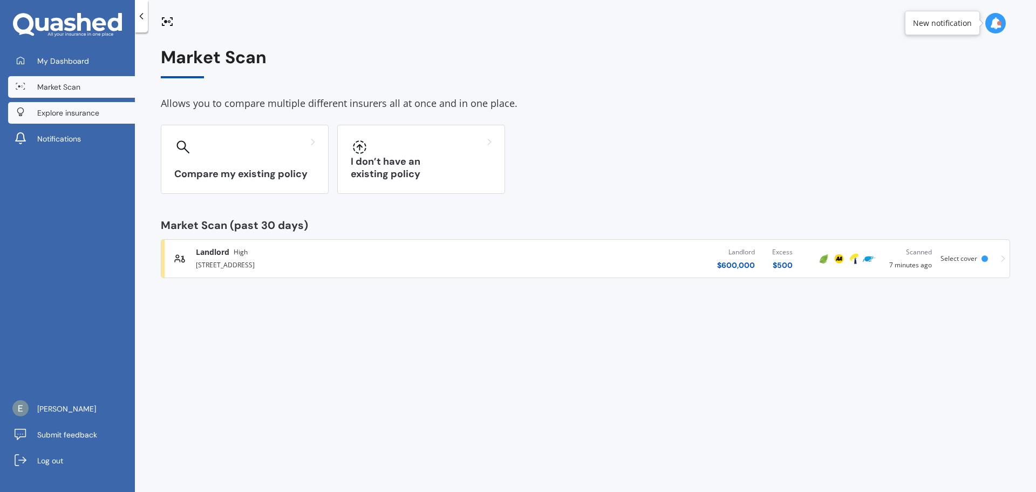
click at [86, 113] on span "Explore insurance" at bounding box center [68, 112] width 62 height 11
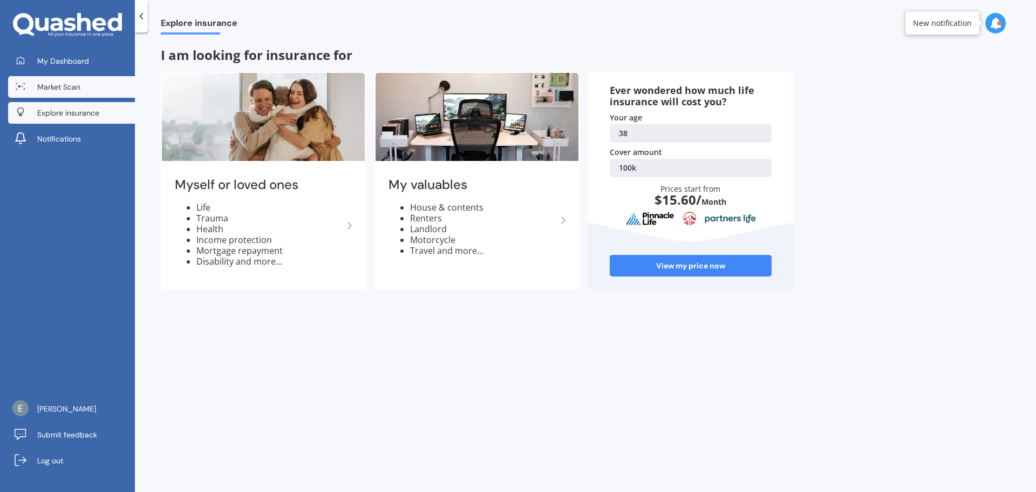
click at [79, 90] on span "Market Scan" at bounding box center [58, 86] width 43 height 11
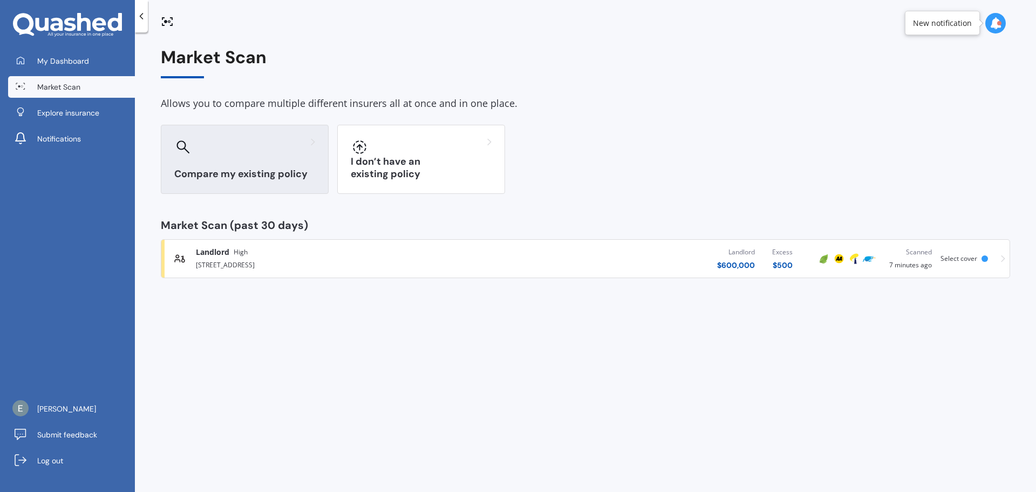
click at [270, 153] on div at bounding box center [244, 146] width 141 height 17
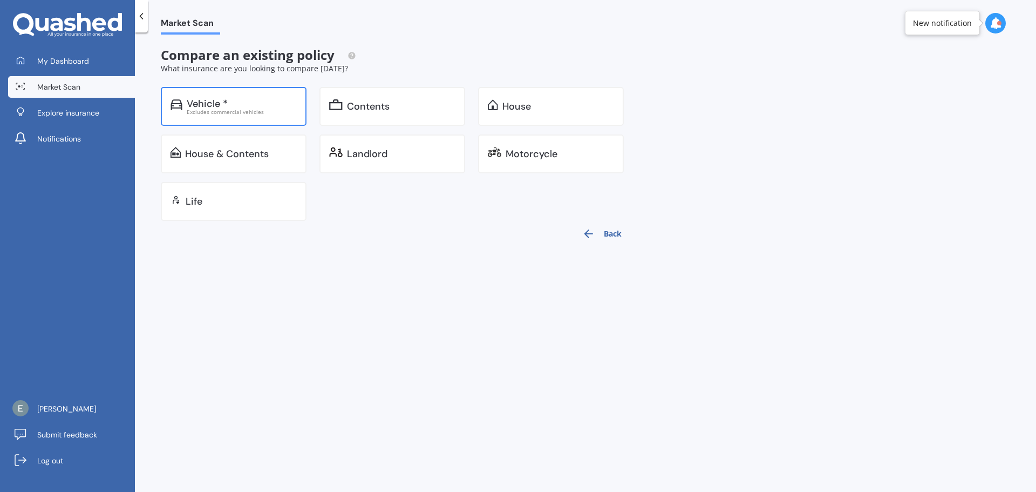
click at [242, 118] on div "Vehicle * Excludes commercial vehicles" at bounding box center [234, 106] width 146 height 39
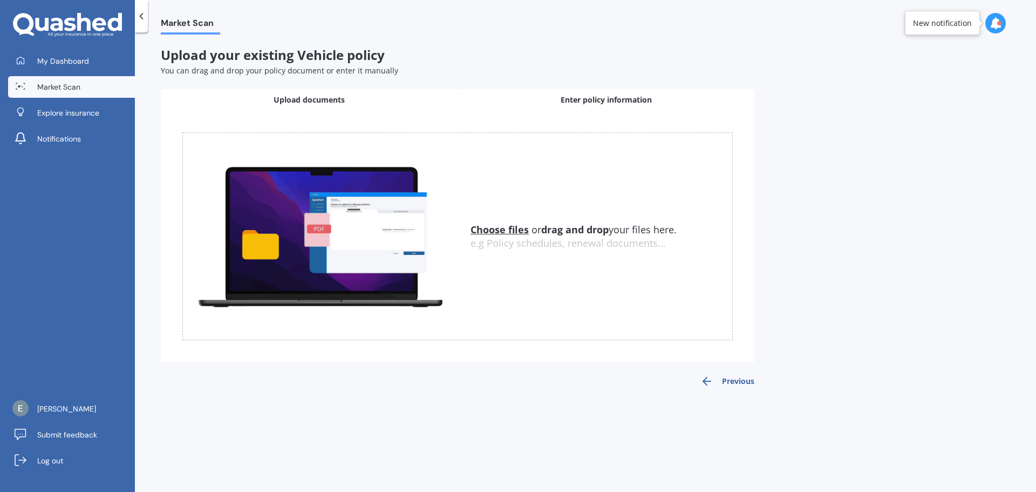
click at [582, 96] on span "Enter policy information" at bounding box center [606, 99] width 91 height 11
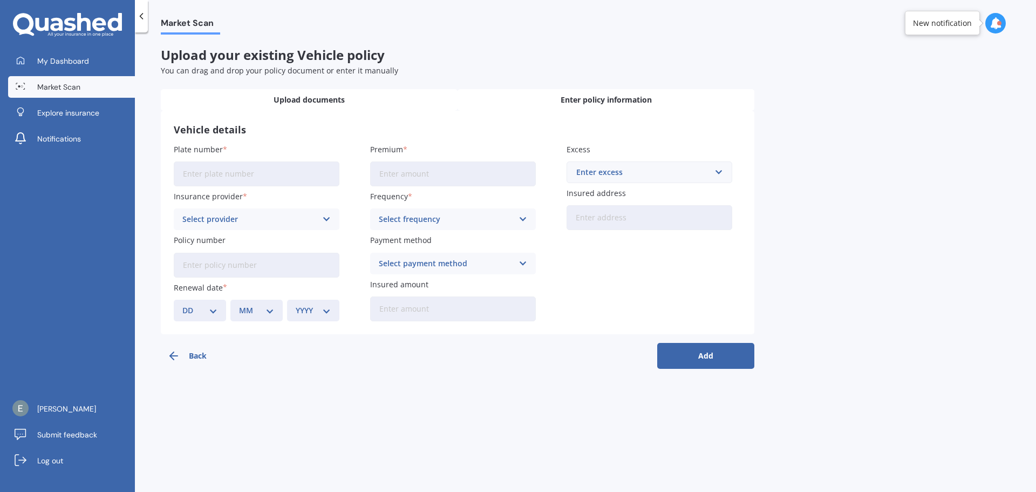
drag, startPoint x: 270, startPoint y: 102, endPoint x: 220, endPoint y: 101, distance: 49.7
click at [269, 102] on div "Upload documents" at bounding box center [309, 100] width 297 height 22
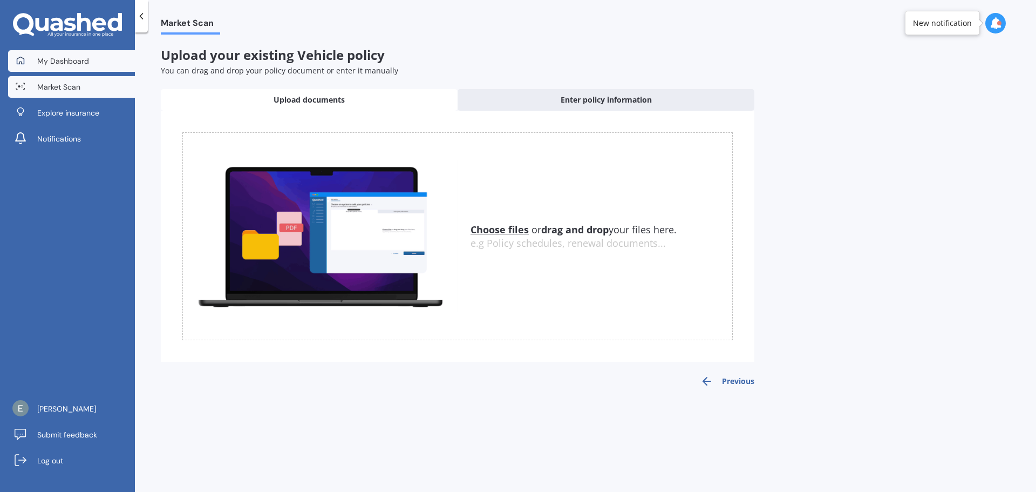
click at [50, 64] on span "My Dashboard" at bounding box center [63, 61] width 52 height 11
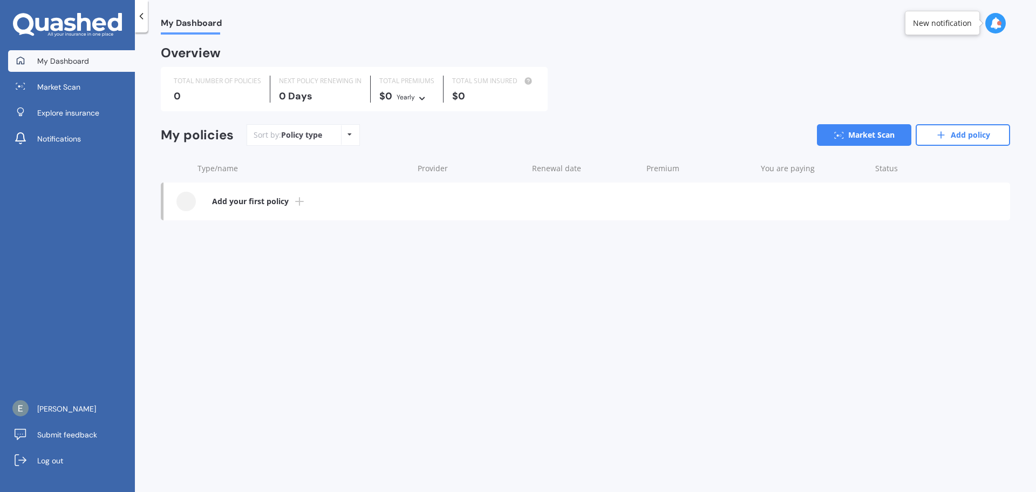
click at [51, 62] on span "My Dashboard" at bounding box center [63, 61] width 52 height 11
click at [51, 87] on span "Market Scan" at bounding box center [58, 86] width 43 height 11
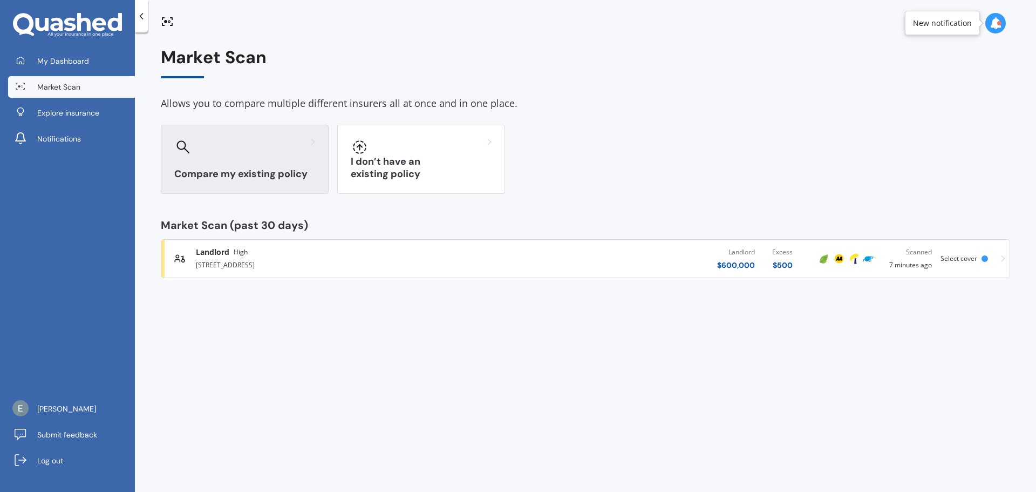
click at [214, 162] on div "Compare my existing policy" at bounding box center [245, 159] width 168 height 69
